Goal: Information Seeking & Learning: Find specific fact

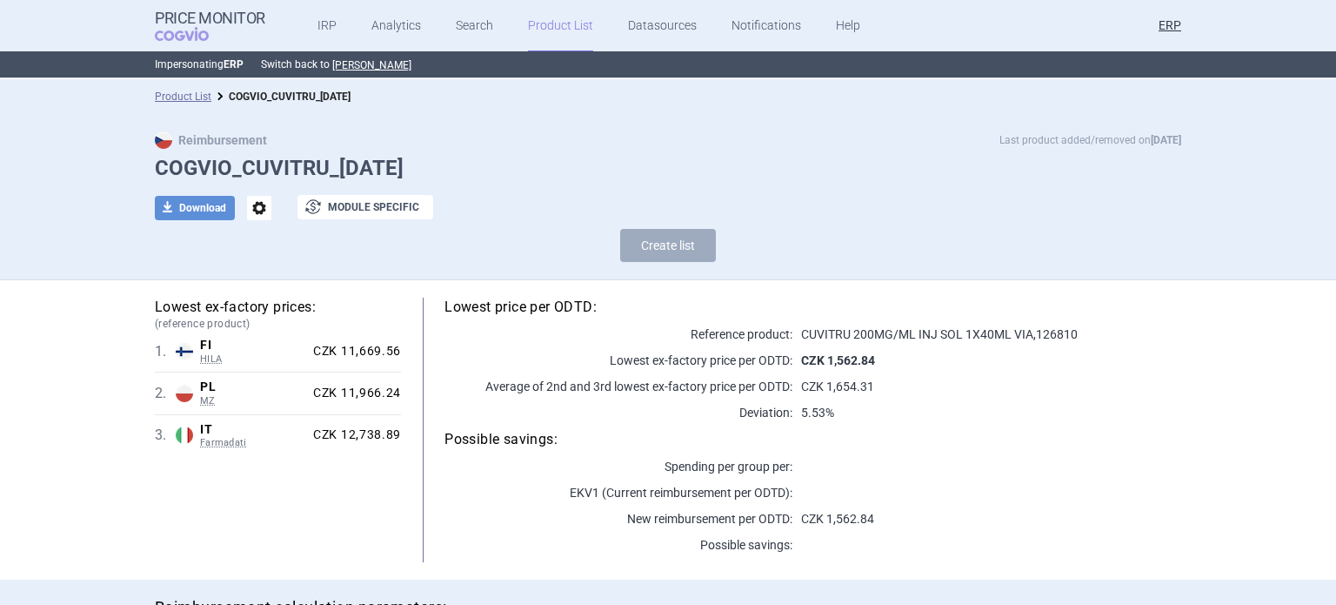
click at [15, 371] on section "Product List COGVIO_CUVITRU_09.10.2025 Reimbursement Last product added/removed…" at bounding box center [668, 341] width 1336 height 525
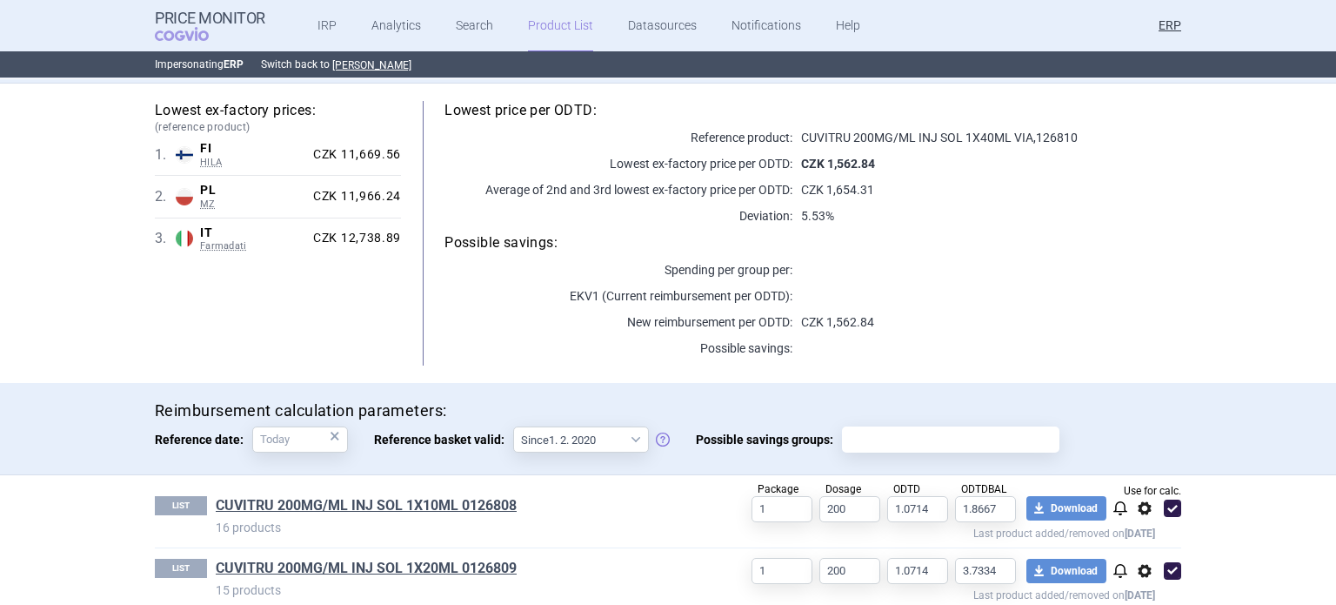
scroll to position [341, 0]
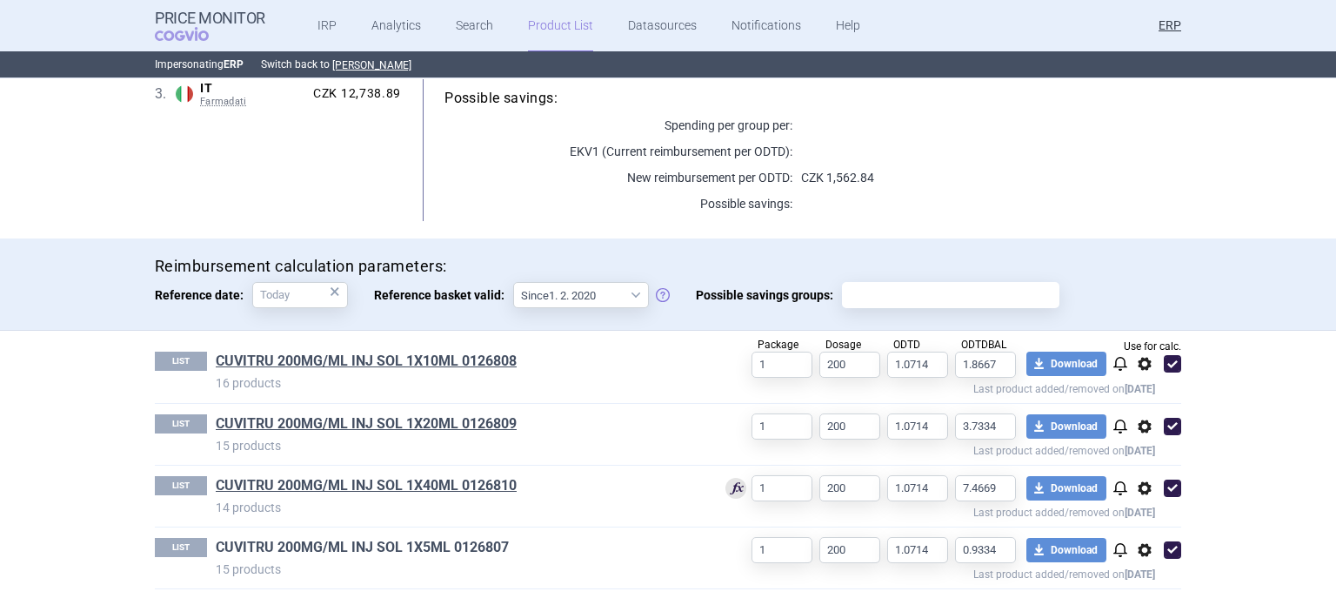
click at [365, 538] on link "CUVITRU 200MG/ML INJ SOL 1X5ML 0126807" at bounding box center [362, 547] width 293 height 19
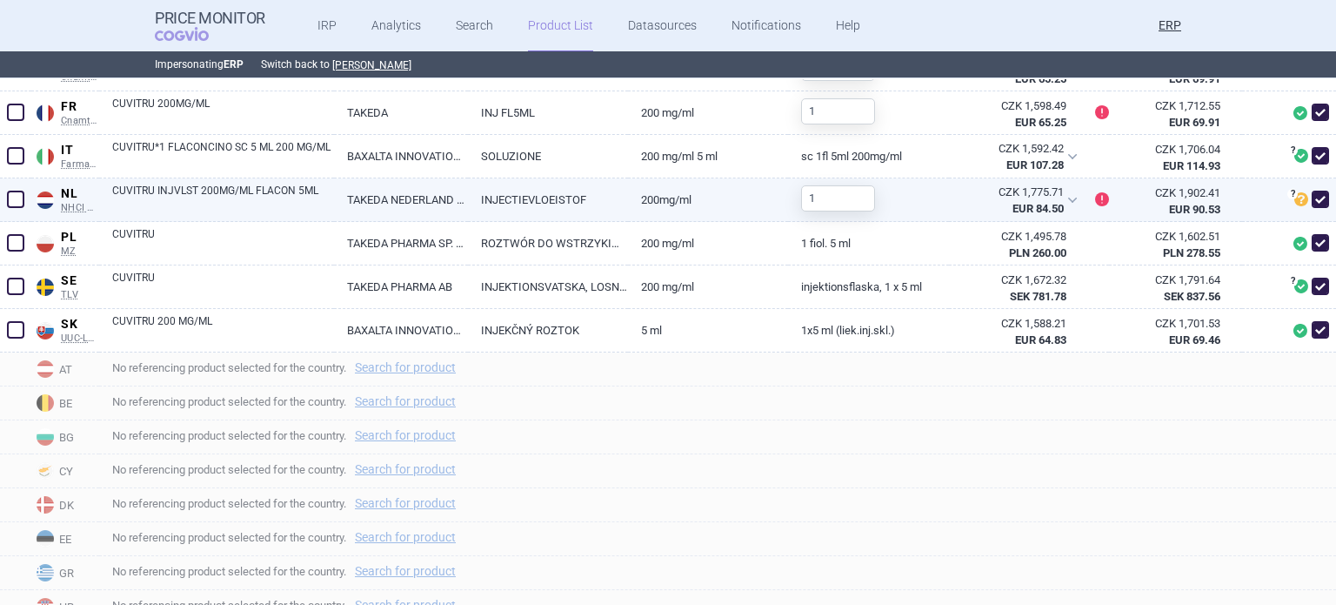
scroll to position [783, 0]
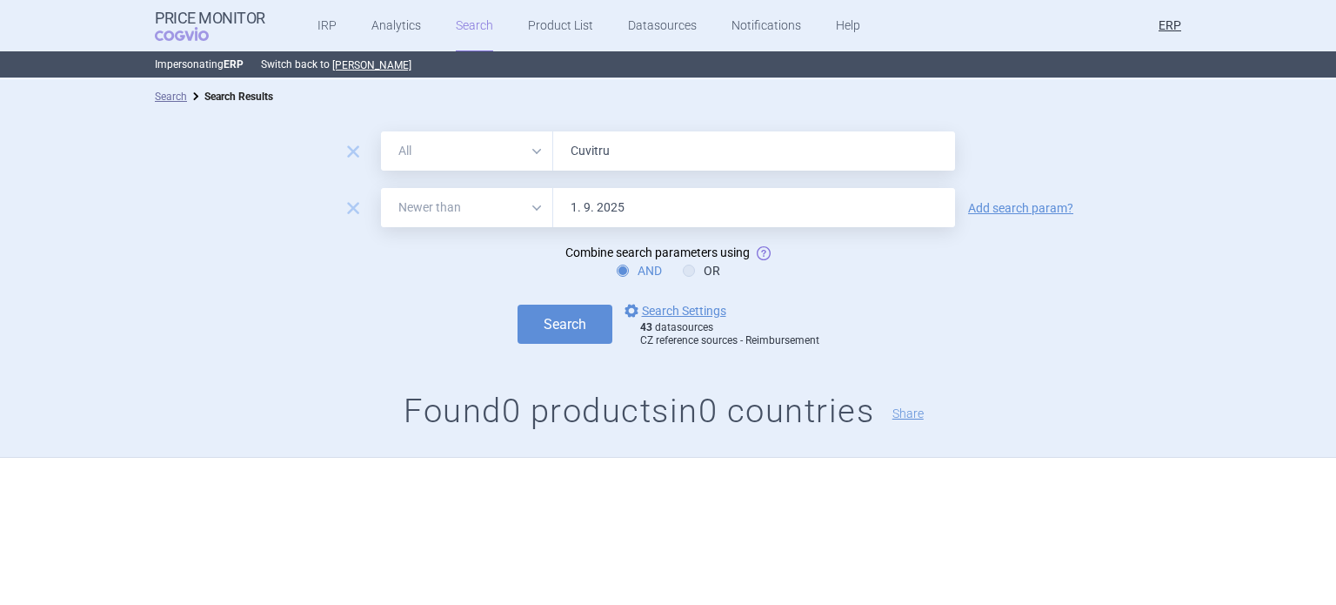
select select "newerThan"
click at [563, 337] on button "Search" at bounding box center [565, 323] width 95 height 39
drag, startPoint x: 616, startPoint y: 159, endPoint x: 515, endPoint y: 160, distance: 100.9
click at [534, 160] on div "All Brand Name ATC Company Active Substance Country Newer than Cuvitru" at bounding box center [668, 150] width 574 height 39
paste input "Elaprase"
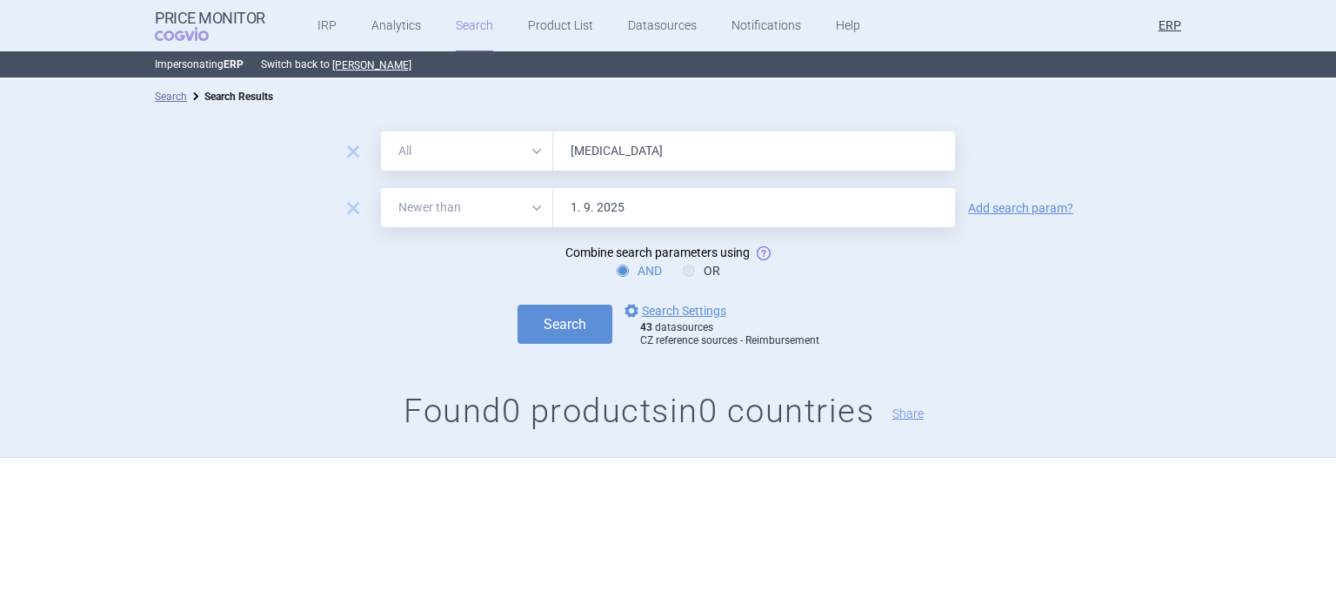
click at [518, 304] on button "Search" at bounding box center [565, 323] width 95 height 39
paste input "ntyvio"
click at [518, 304] on button "Search" at bounding box center [565, 323] width 95 height 39
paste input "Feiba"
click at [518, 304] on button "Search" at bounding box center [565, 323] width 95 height 39
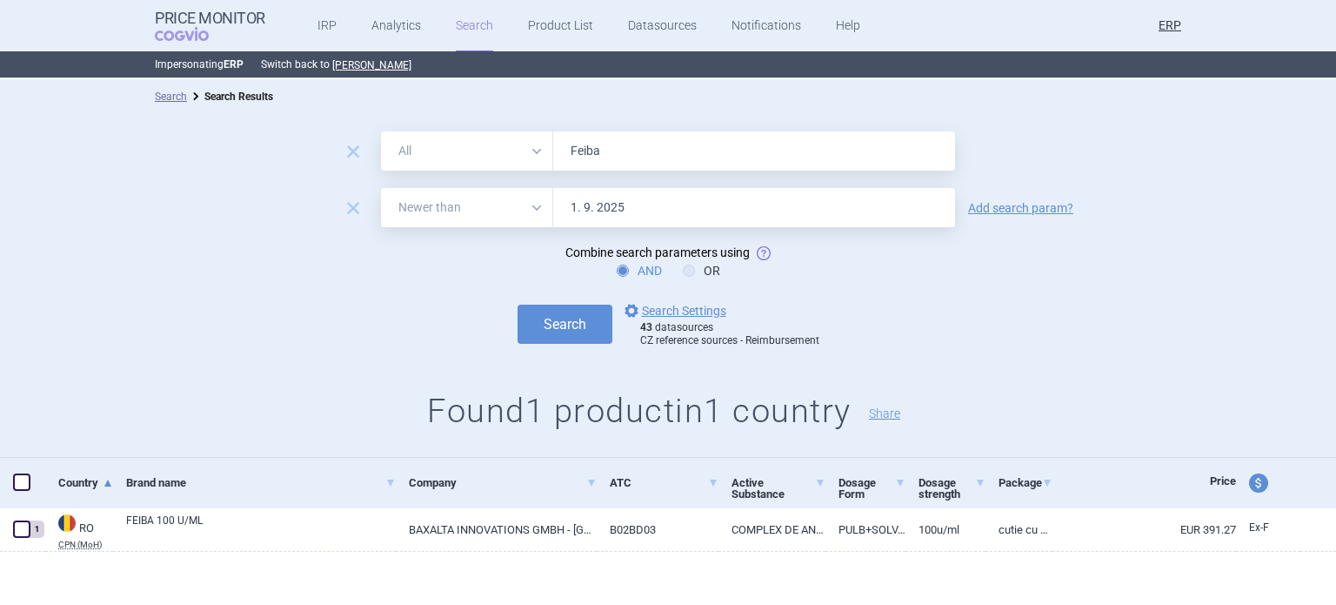
paste input "ruzaql"
type input "Fruzaqla"
click at [518, 304] on button "Search" at bounding box center [565, 323] width 95 height 39
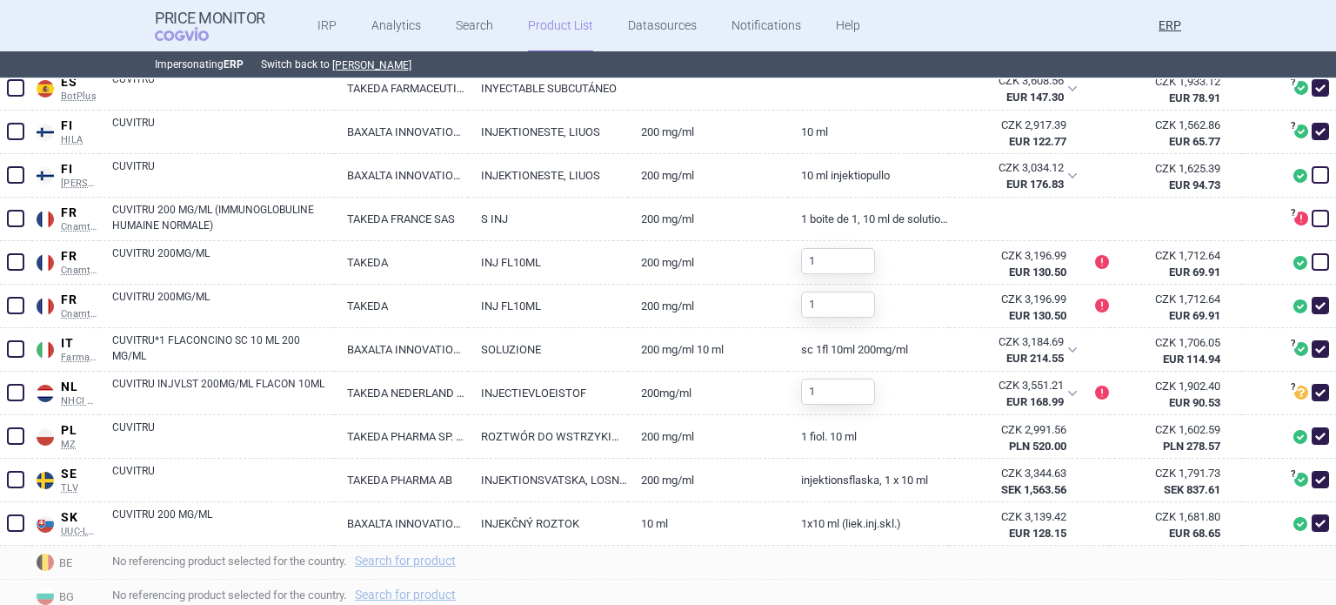
scroll to position [696, 0]
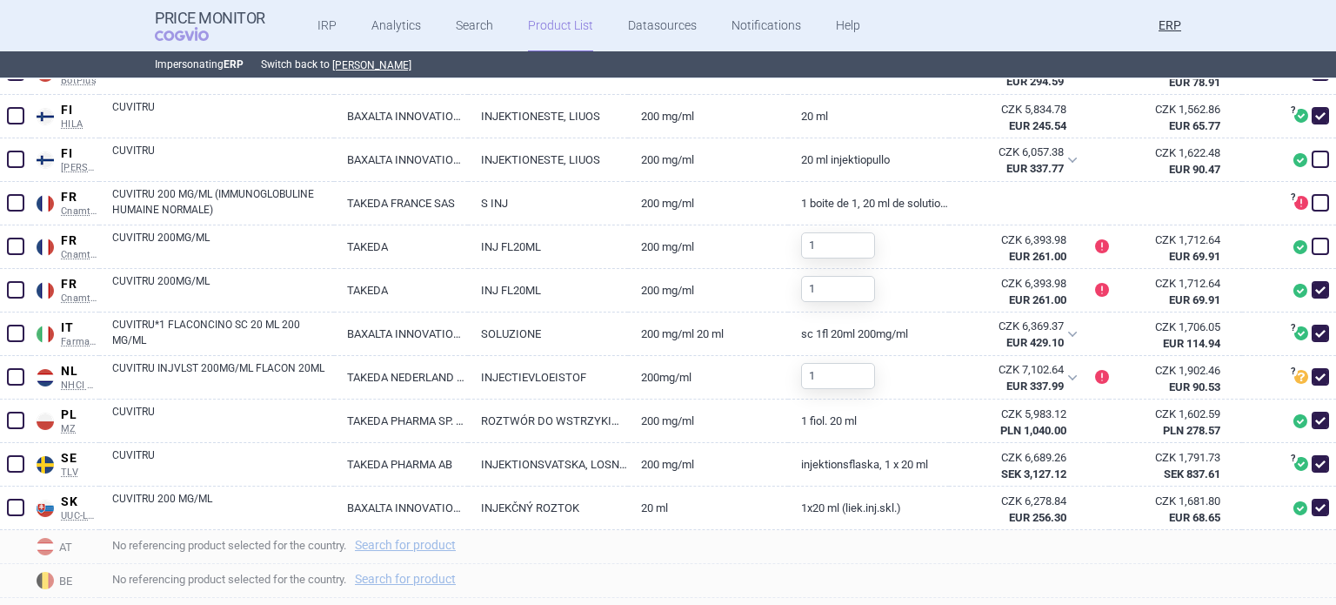
scroll to position [609, 0]
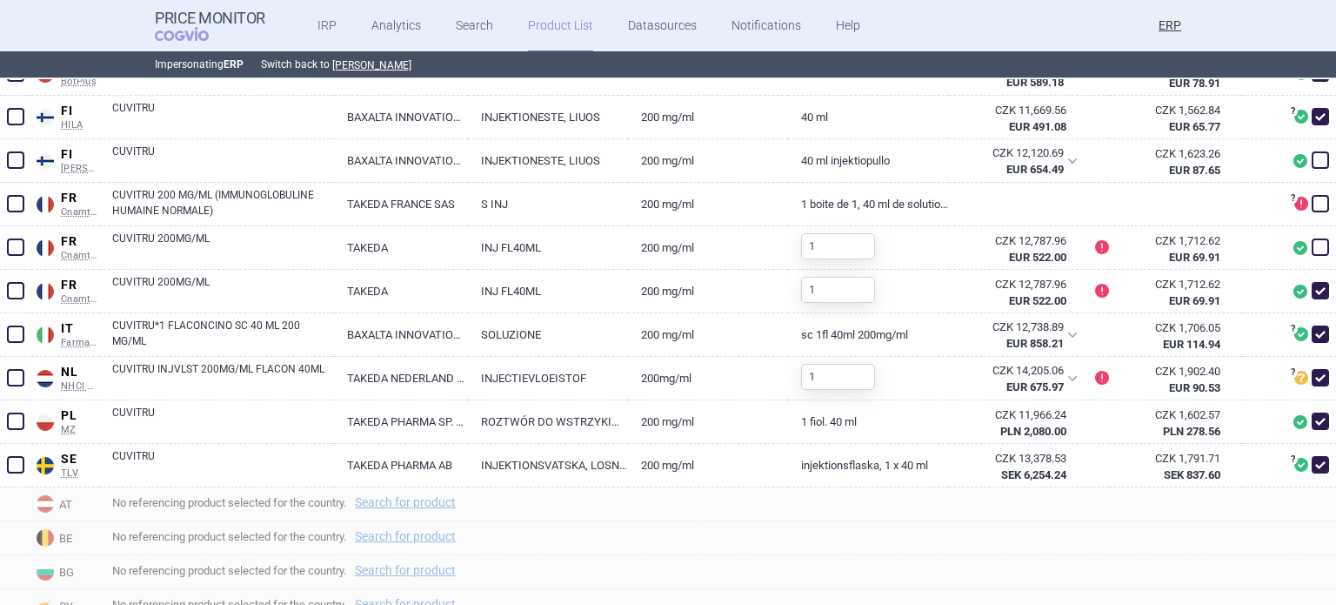
scroll to position [609, 0]
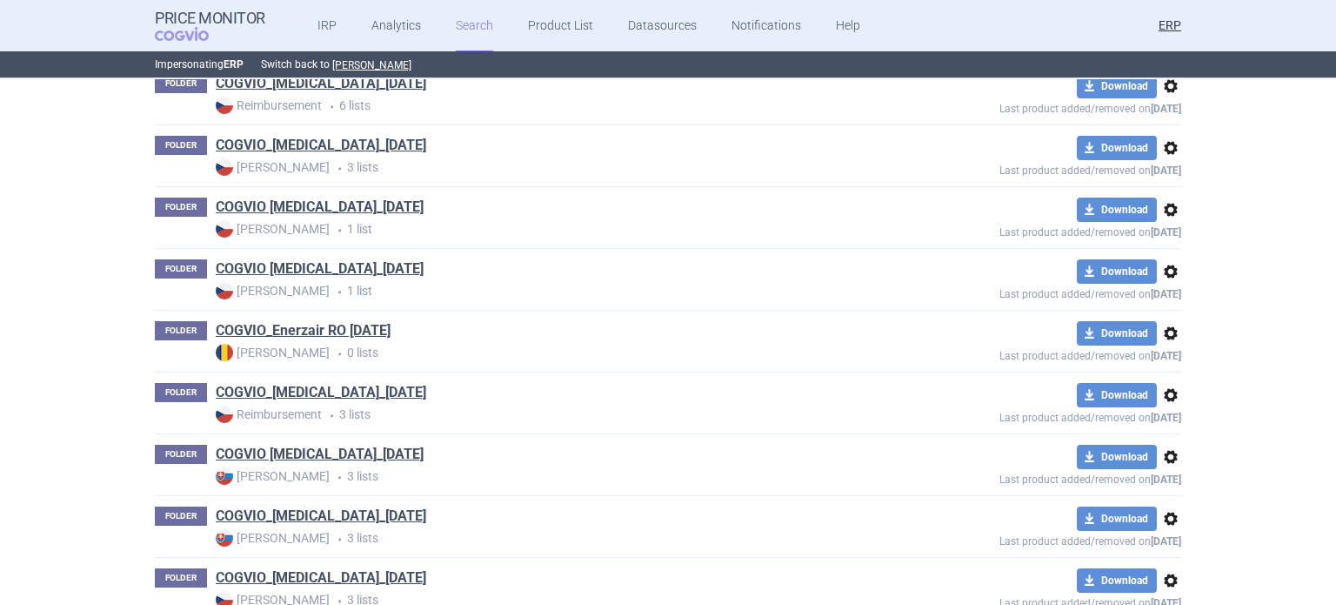
scroll to position [20067, 0]
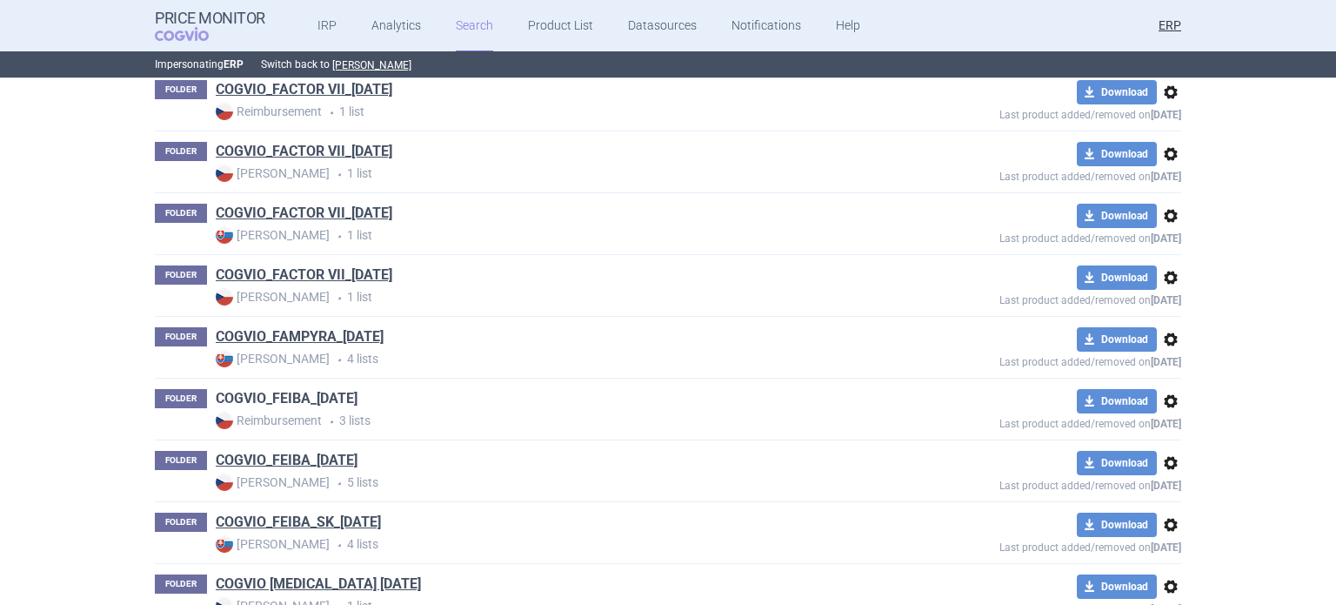
drag, startPoint x: 367, startPoint y: 336, endPoint x: 354, endPoint y: 344, distance: 15.7
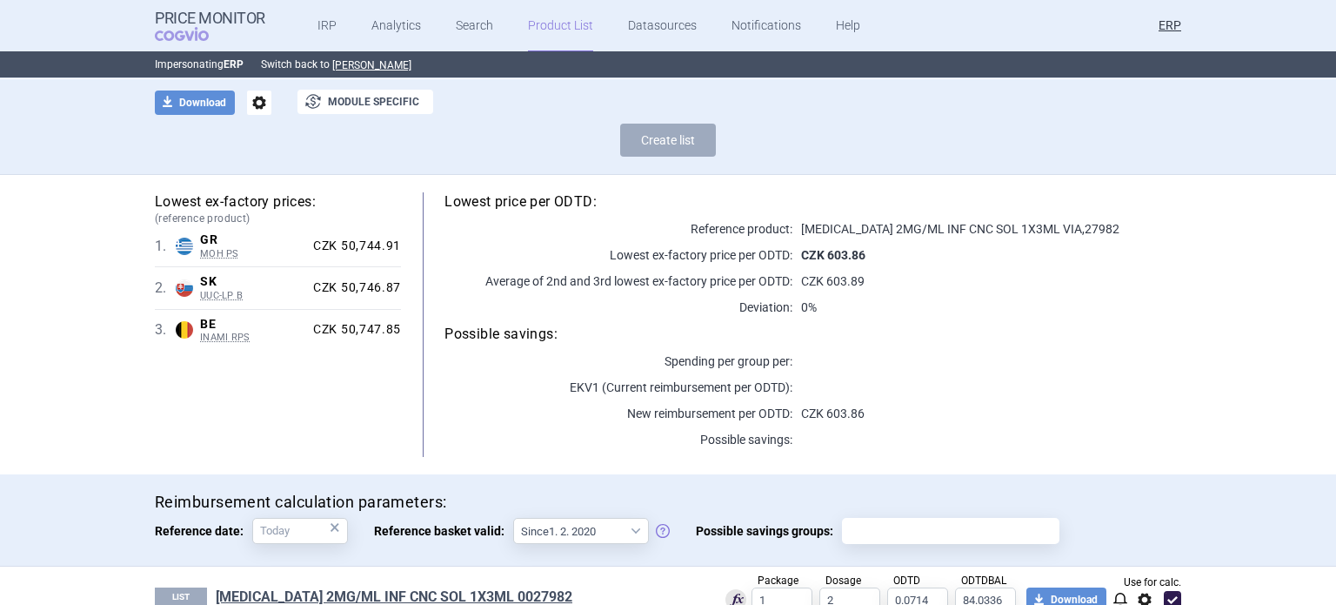
scroll to position [157, 0]
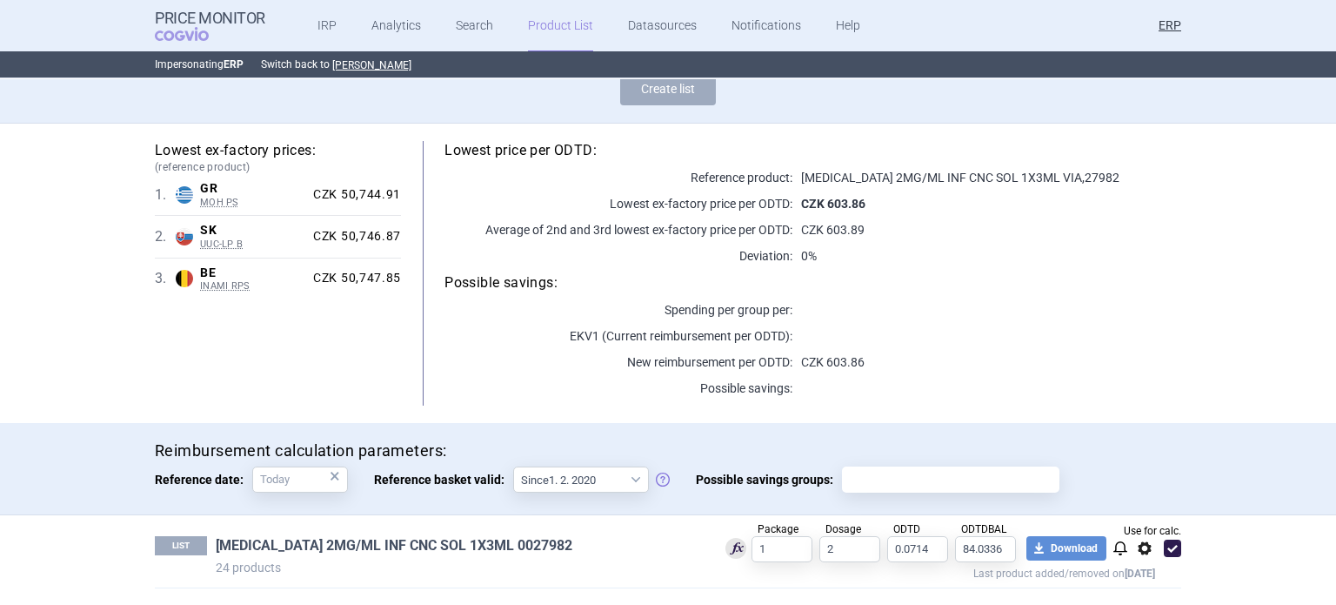
click at [326, 538] on link "ELAPRASE 2MG/ML INF CNC SOL 1X3ML 0027982" at bounding box center [394, 545] width 357 height 19
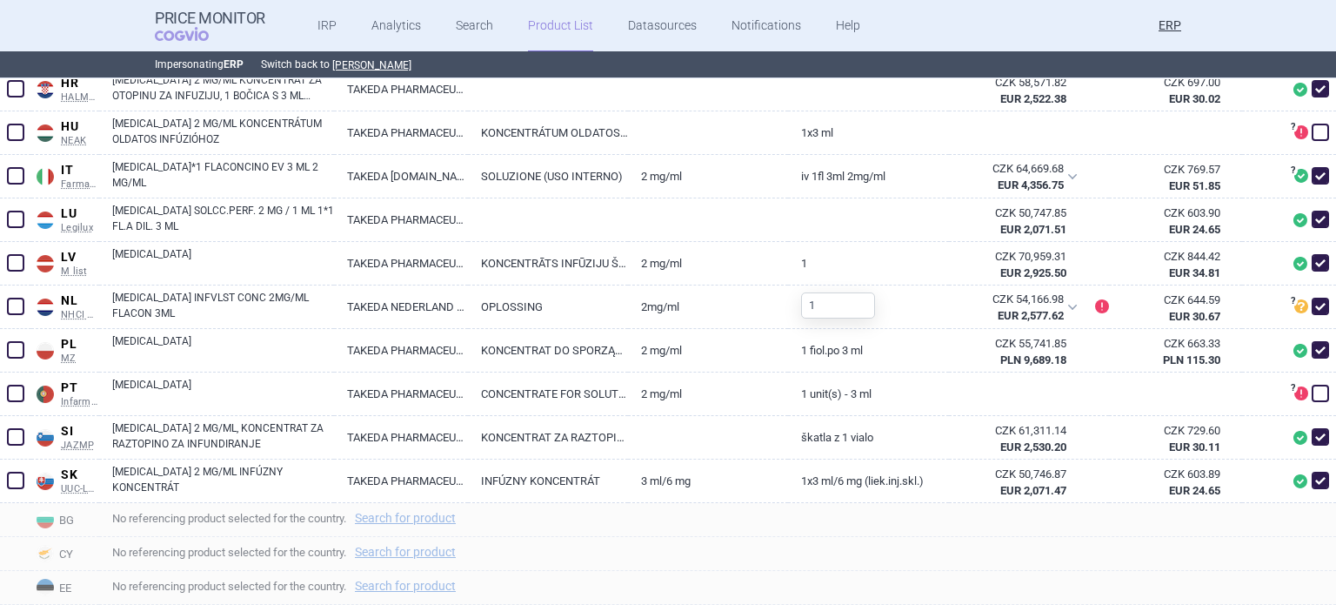
scroll to position [1044, 0]
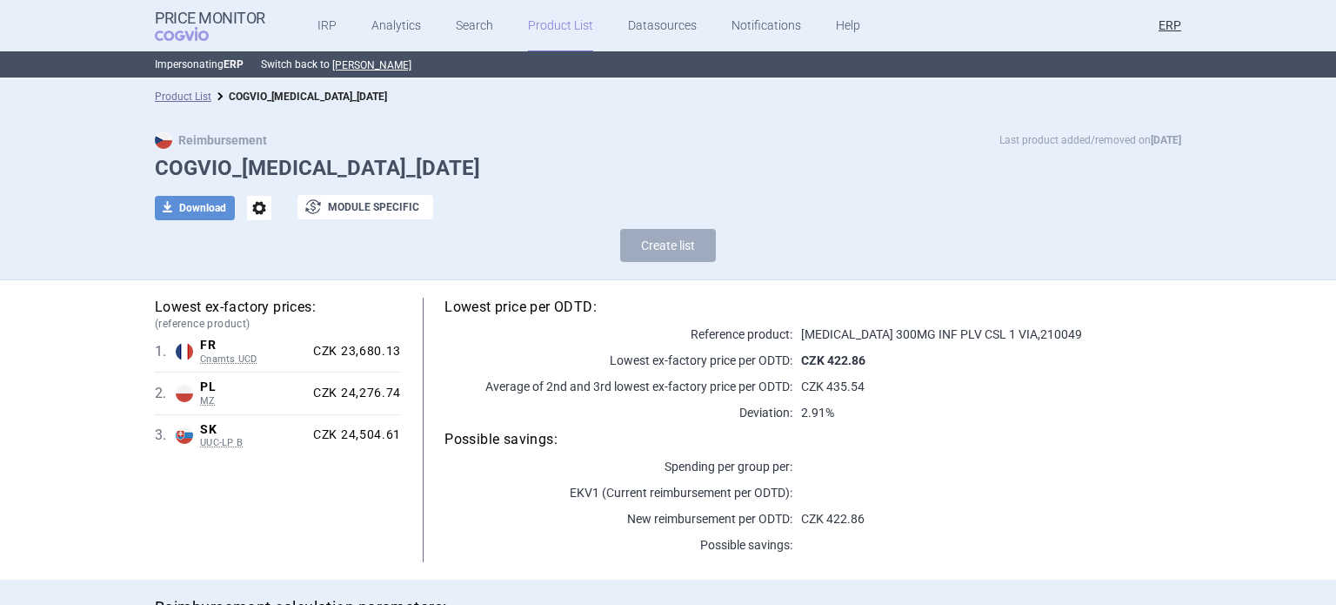
scroll to position [279, 0]
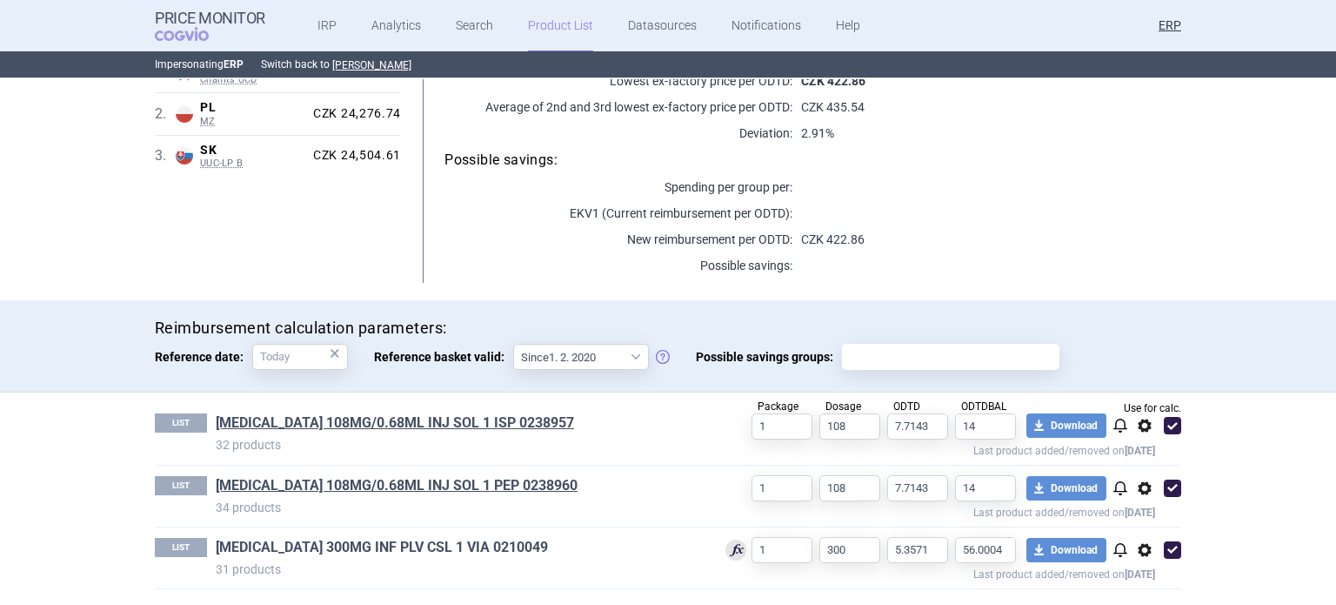
click at [458, 552] on link "[MEDICAL_DATA] 300MG INF PLV CSL 1 VIA 0210049" at bounding box center [382, 547] width 332 height 19
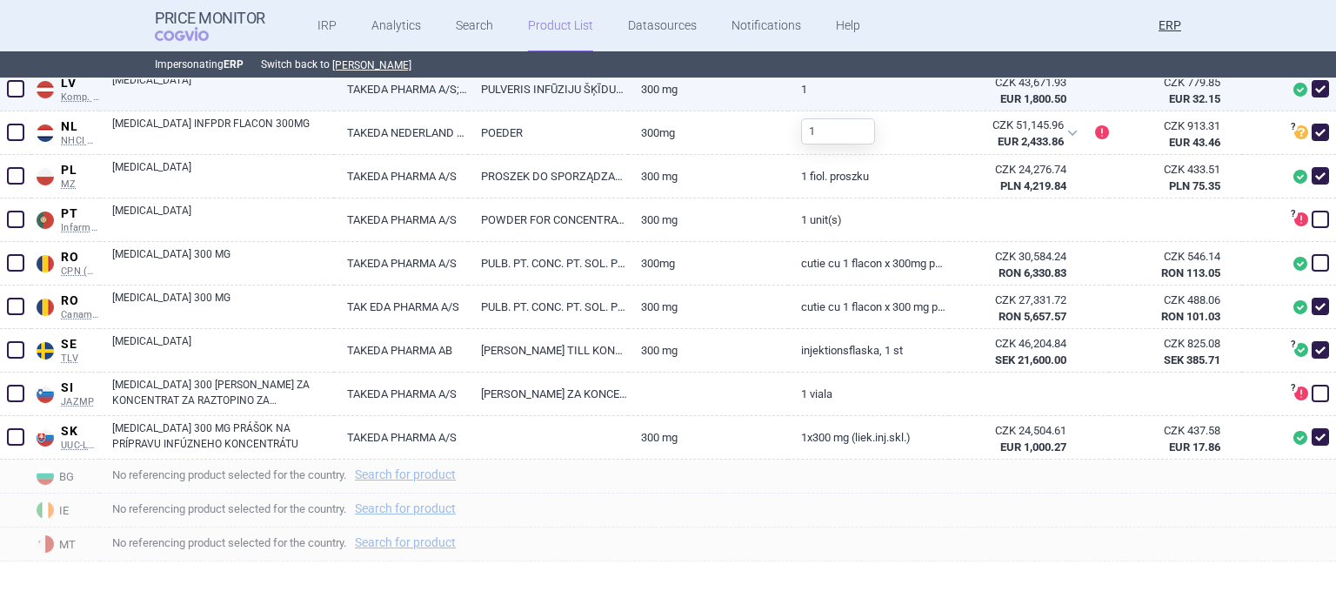
scroll to position [1378, 0]
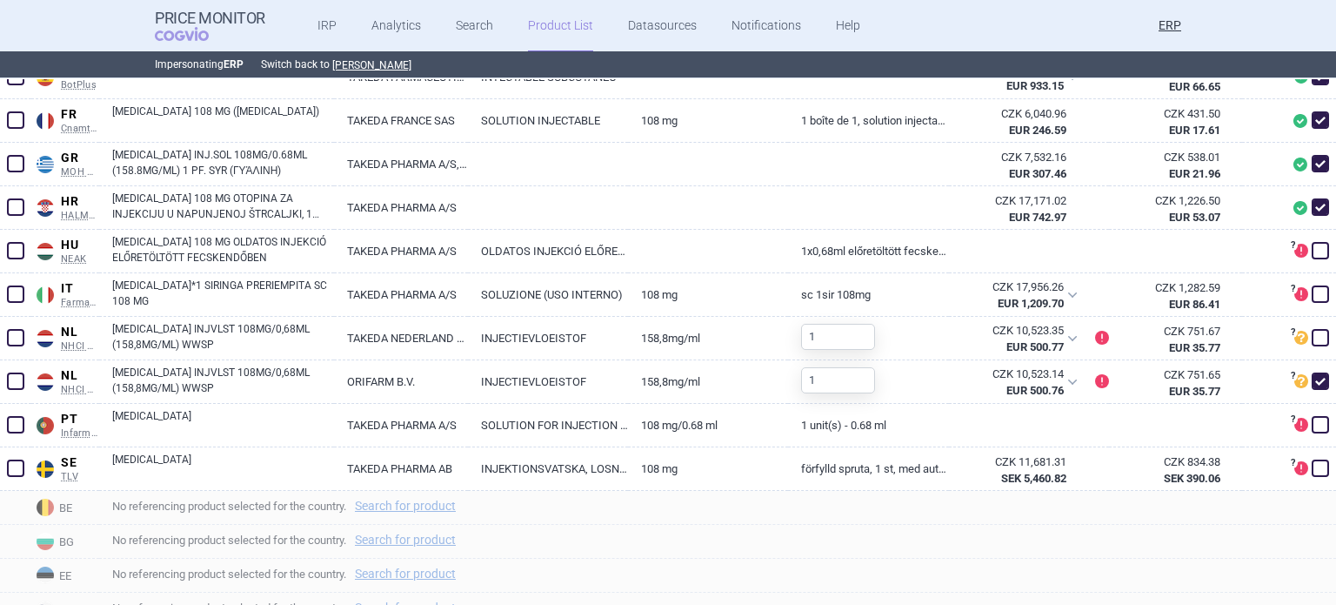
scroll to position [783, 0]
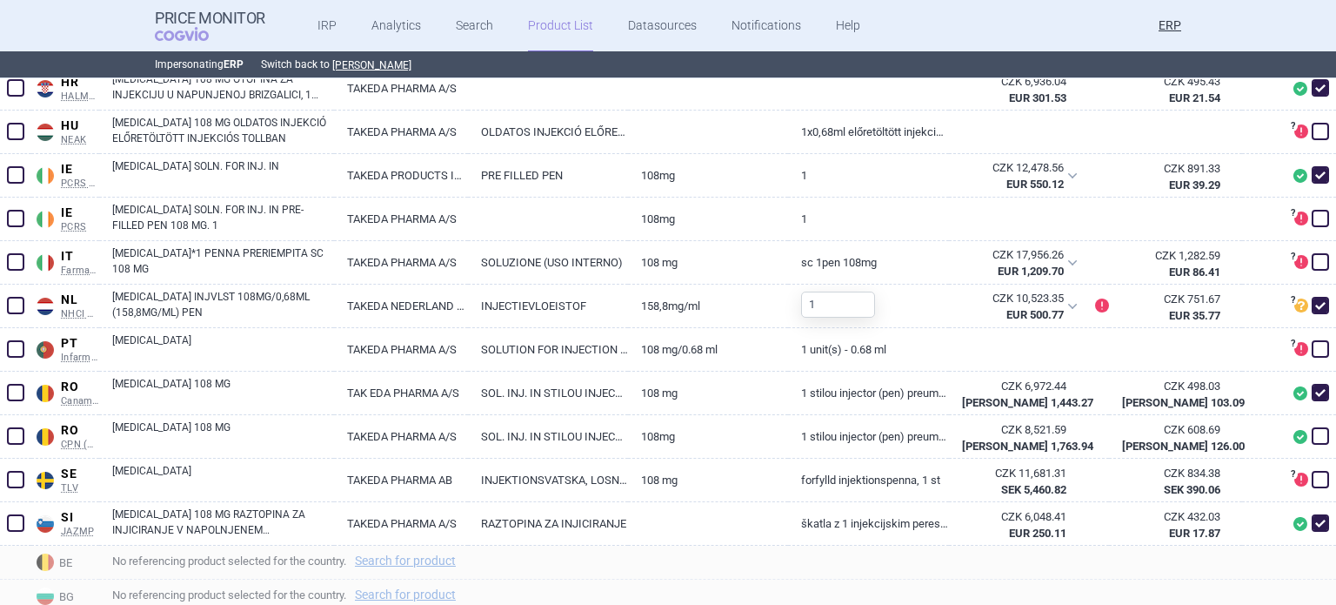
scroll to position [957, 0]
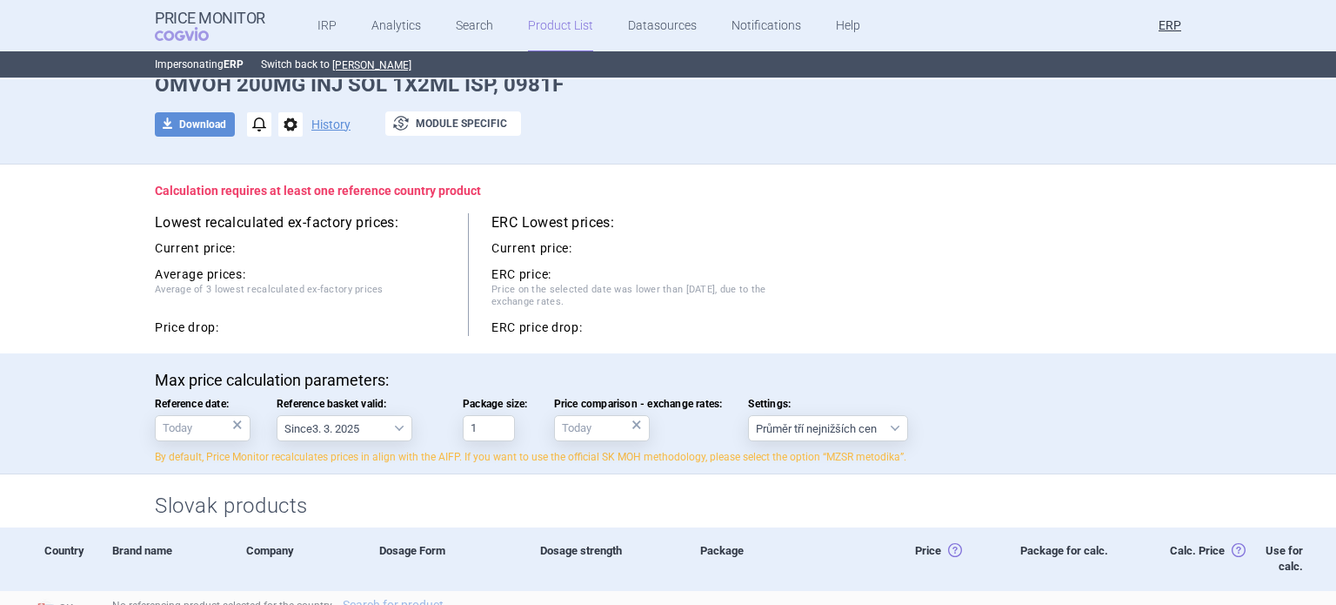
scroll to position [174, 0]
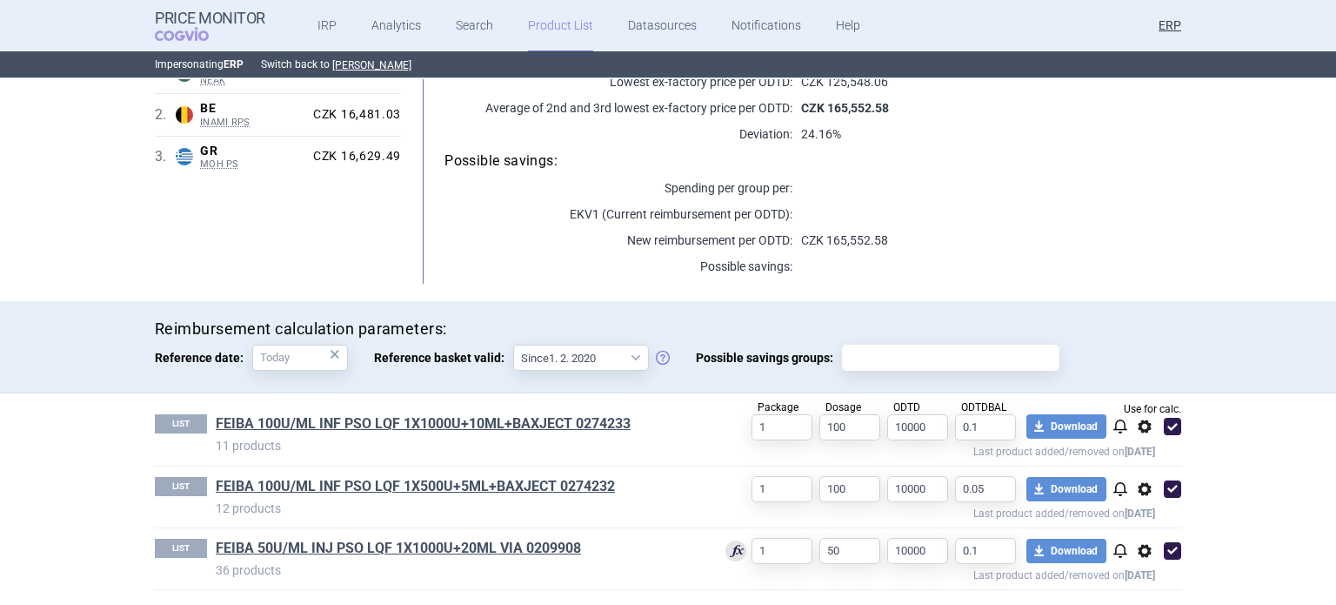
scroll to position [279, 0]
drag, startPoint x: 400, startPoint y: 473, endPoint x: 398, endPoint y: 484, distance: 10.6
click at [425, 545] on link "FEIBA 50U/ML INJ PSO LQF 1X1000U+20ML VIA 0209908" at bounding box center [398, 547] width 365 height 19
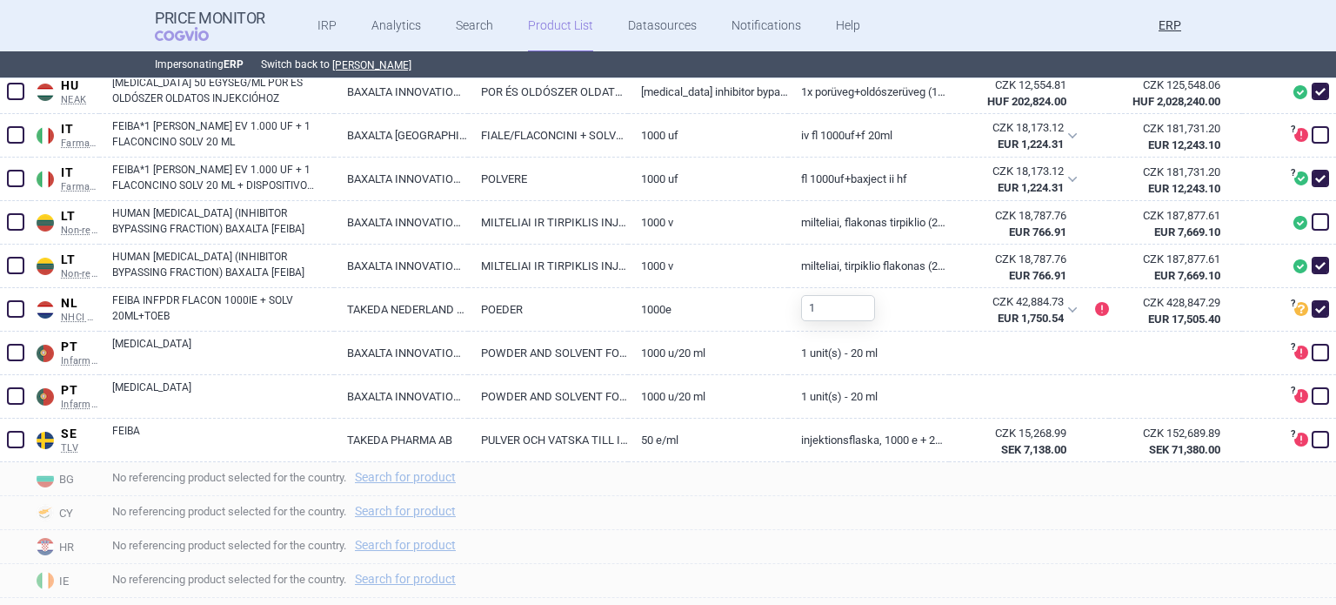
scroll to position [1218, 0]
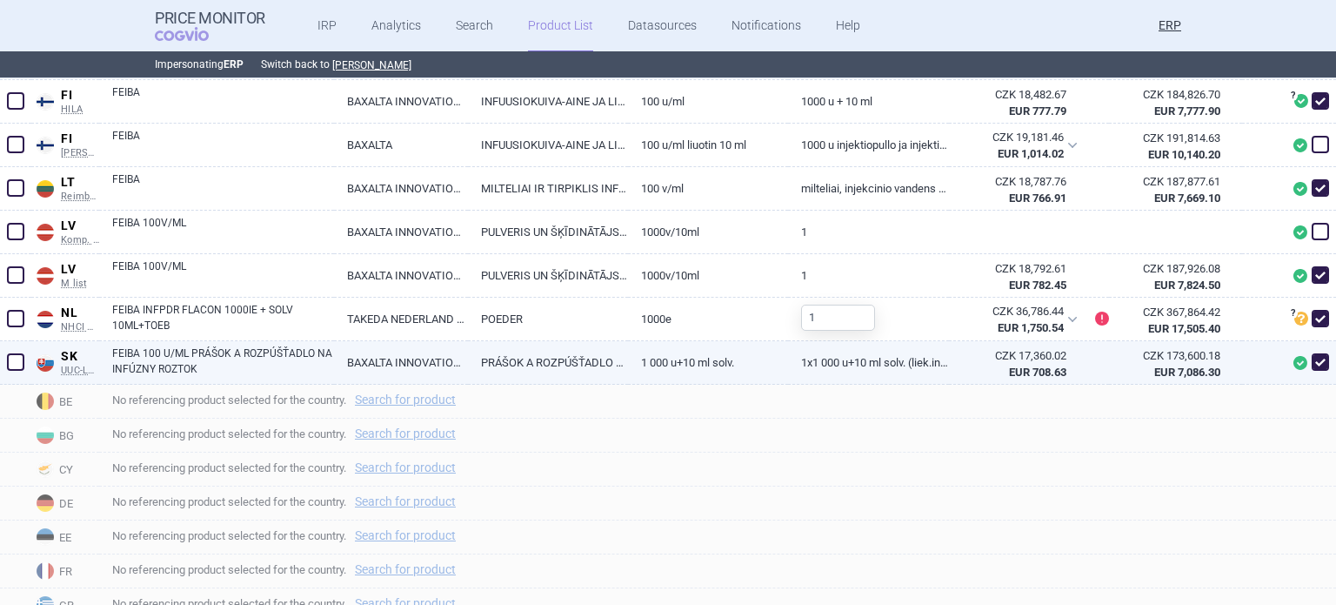
scroll to position [609, 0]
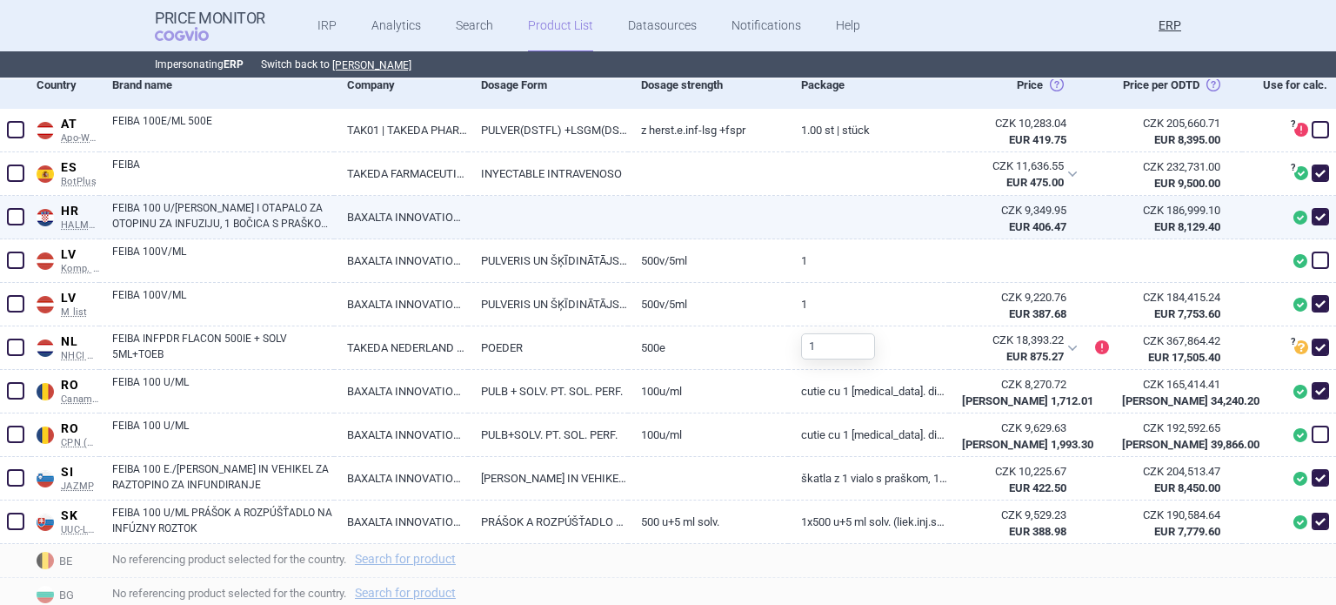
scroll to position [522, 0]
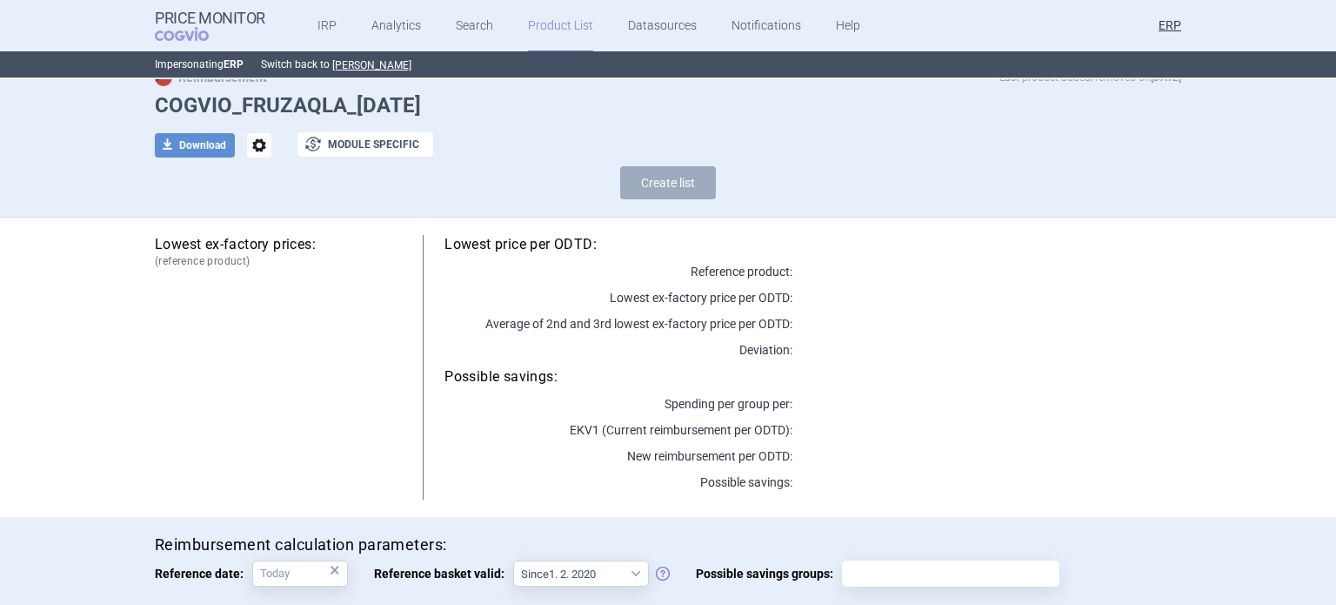
scroll to position [251, 0]
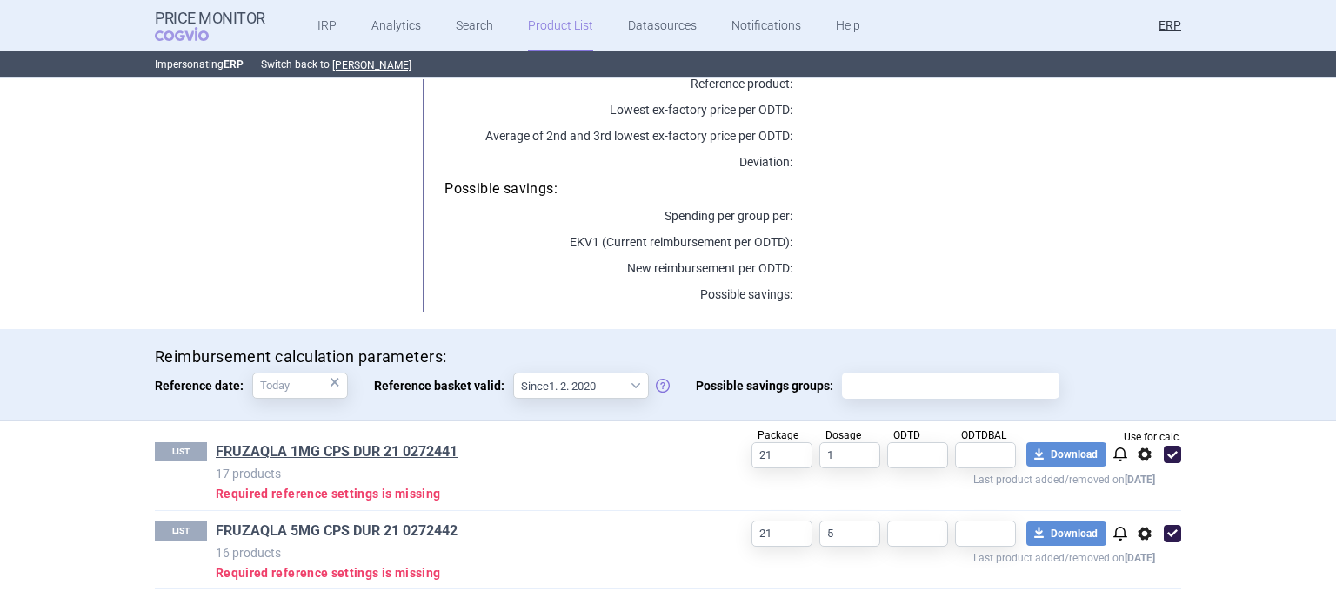
click at [405, 529] on link "FRUZAQLA 5MG CPS DUR 21 0272442" at bounding box center [337, 530] width 242 height 19
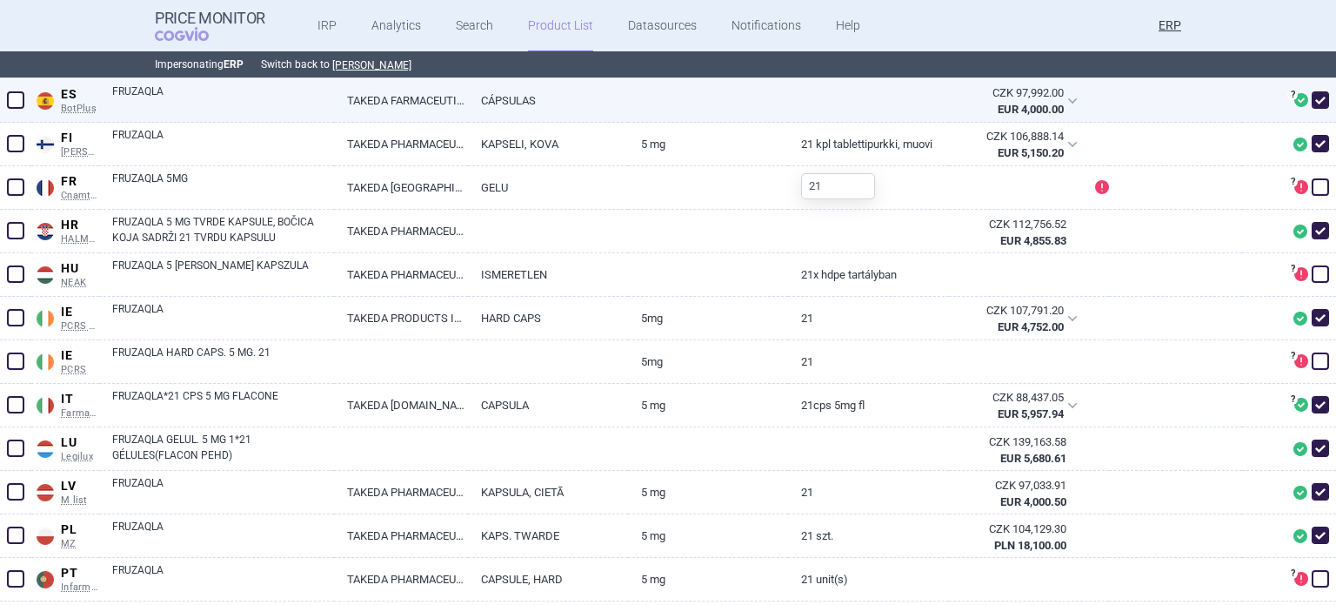
scroll to position [609, 0]
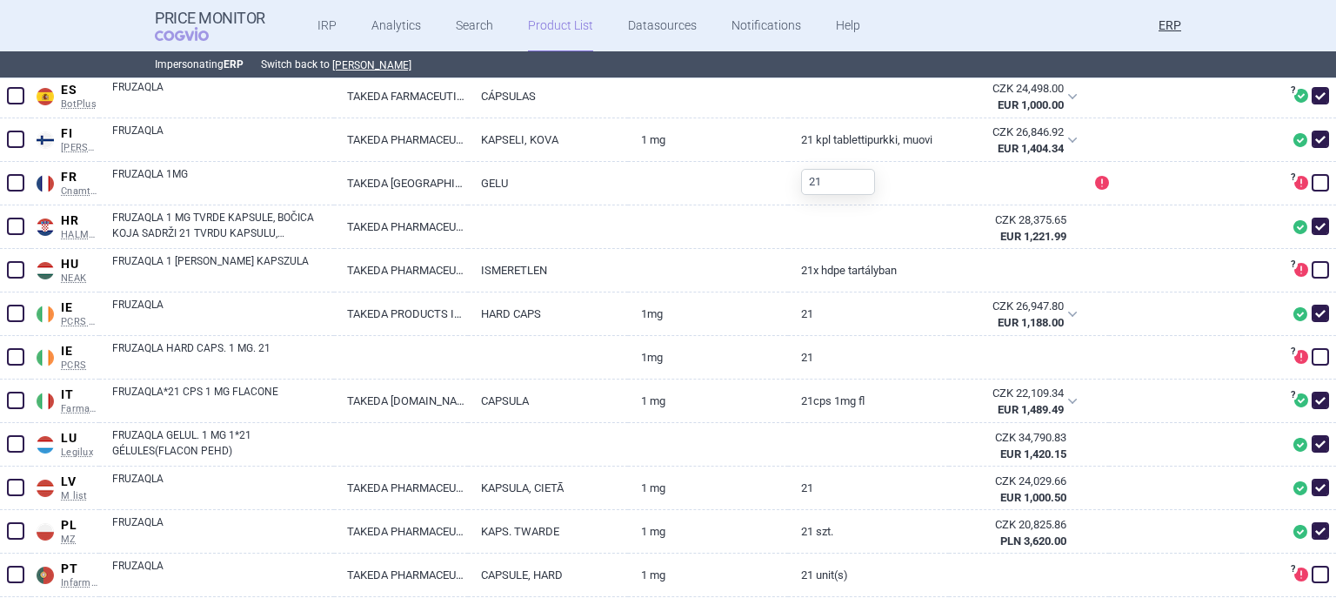
scroll to position [783, 0]
